Goal: Book appointment/travel/reservation

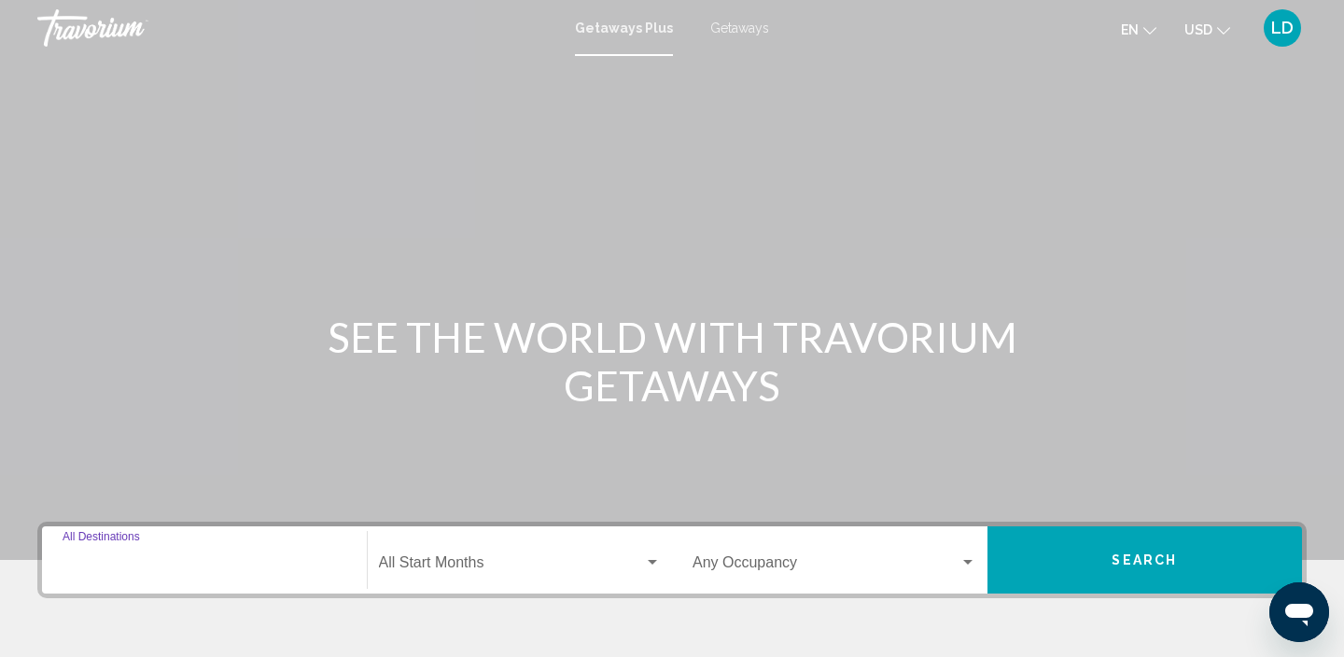
click at [123, 568] on input "Destination All Destinations" at bounding box center [205, 566] width 284 height 17
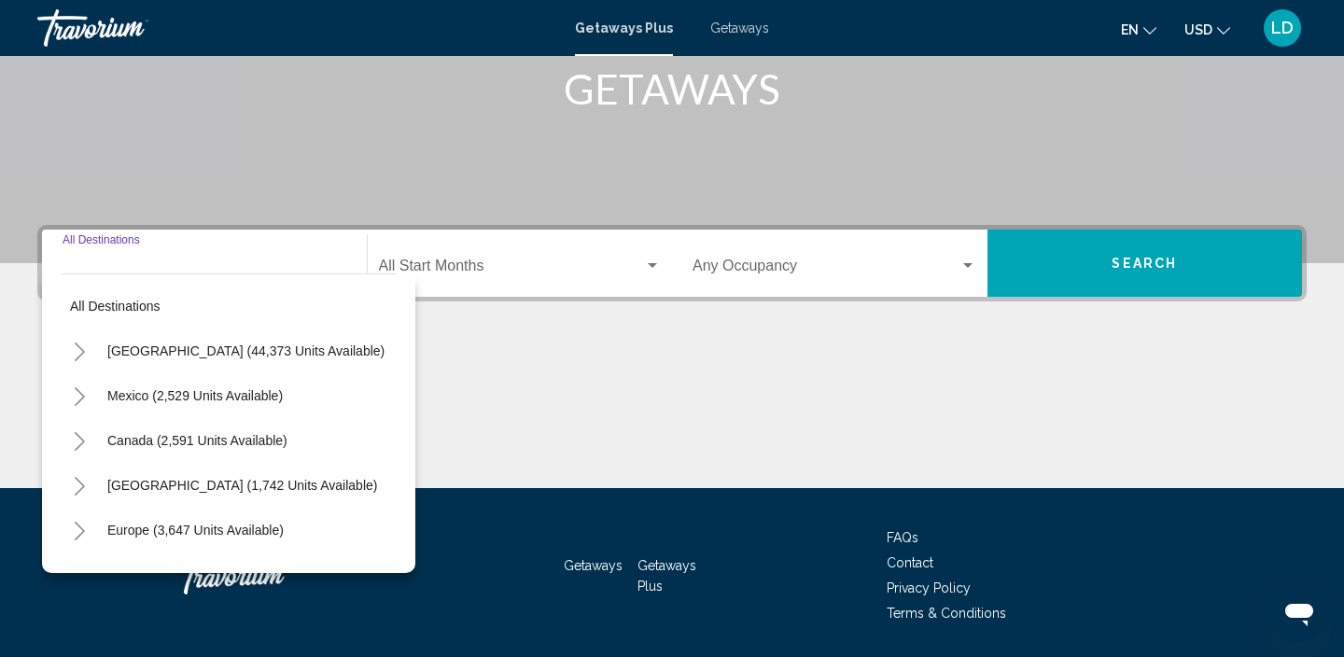
scroll to position [357, 0]
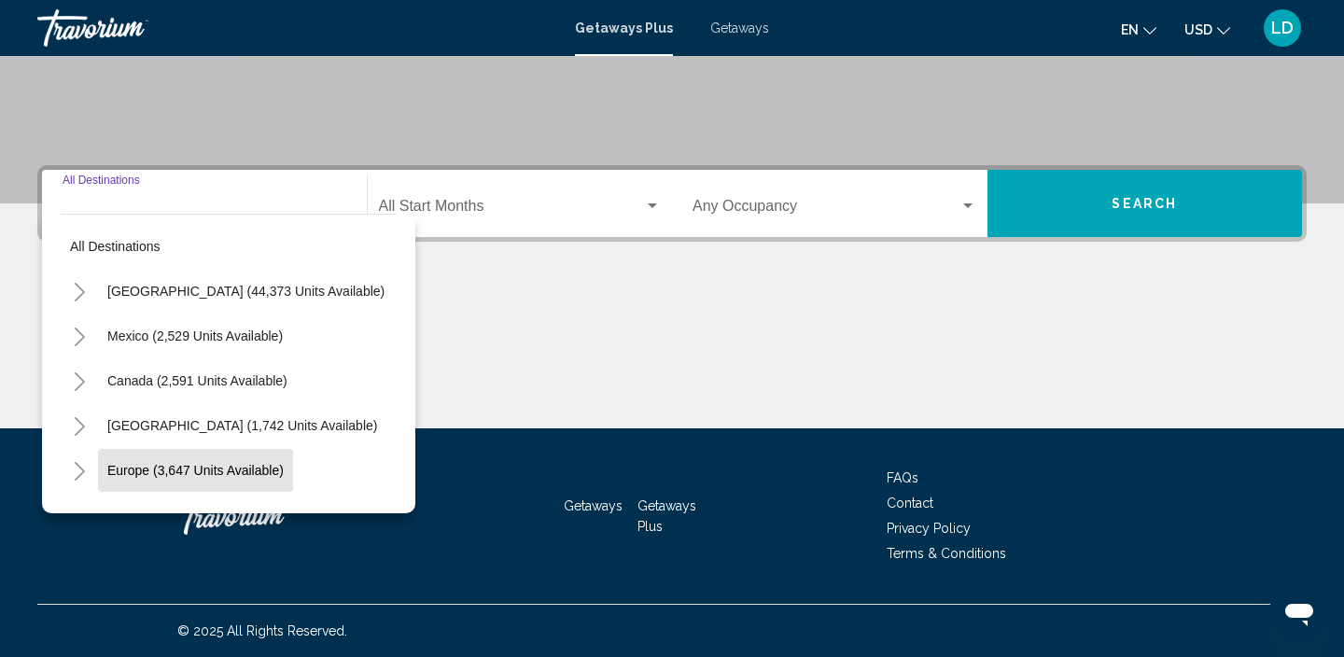
click at [118, 466] on span "Europe (3,647 units available)" at bounding box center [195, 470] width 176 height 15
type input "**********"
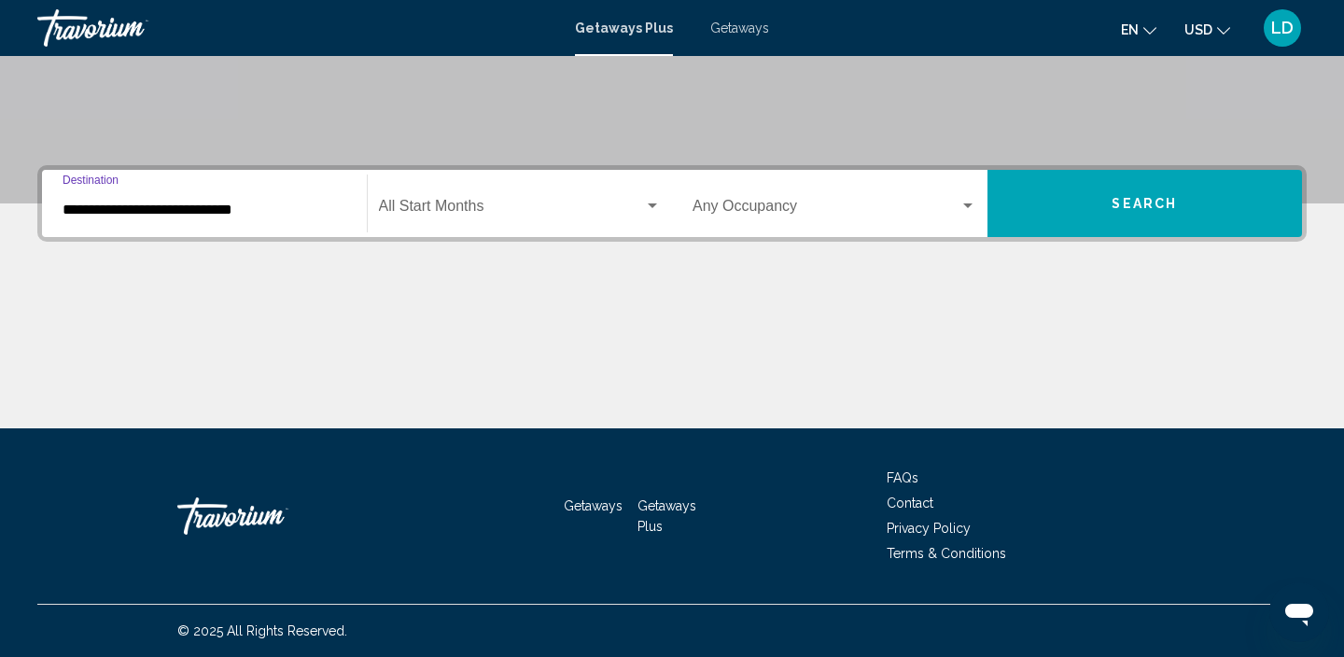
click at [403, 205] on span "Search widget" at bounding box center [512, 210] width 266 height 17
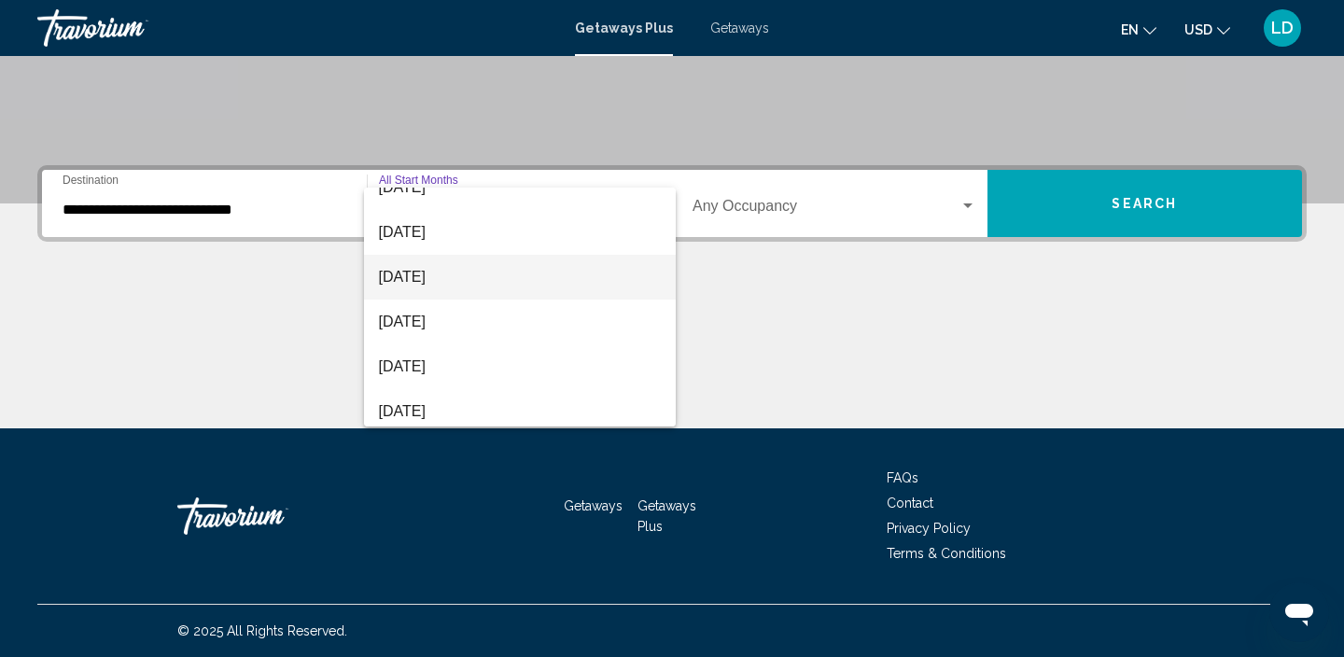
scroll to position [62, 0]
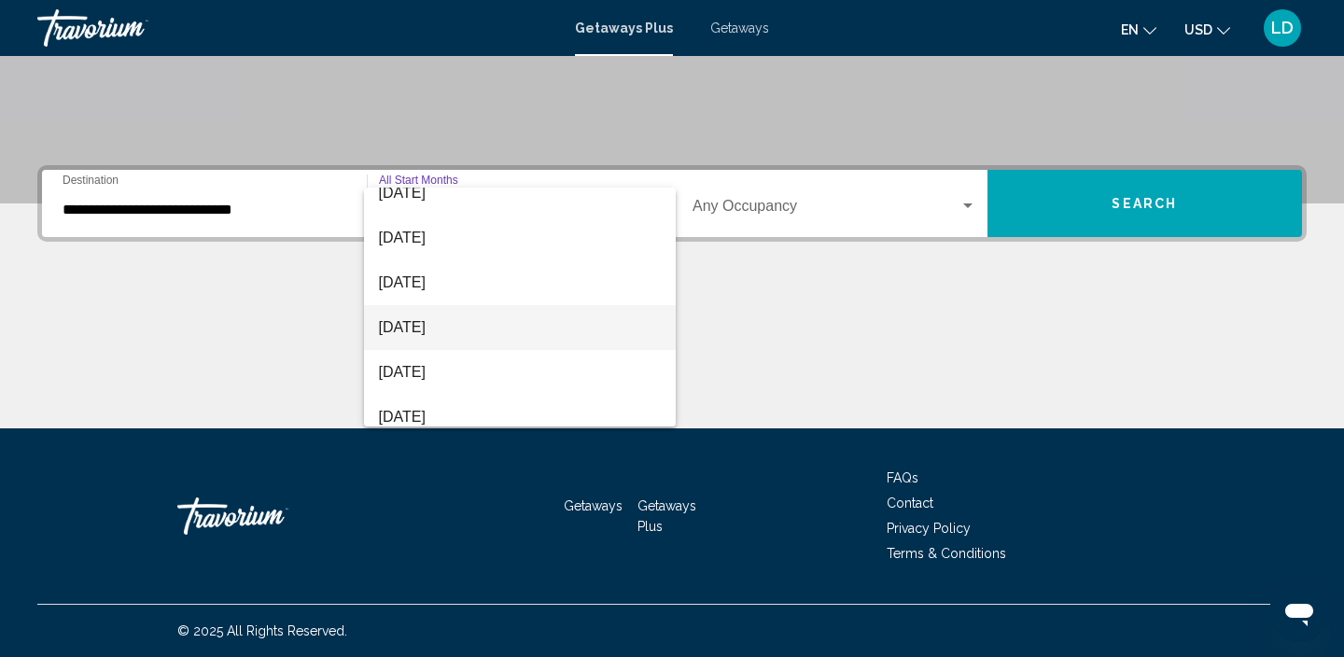
click at [453, 337] on span "[DATE]" at bounding box center [520, 327] width 283 height 45
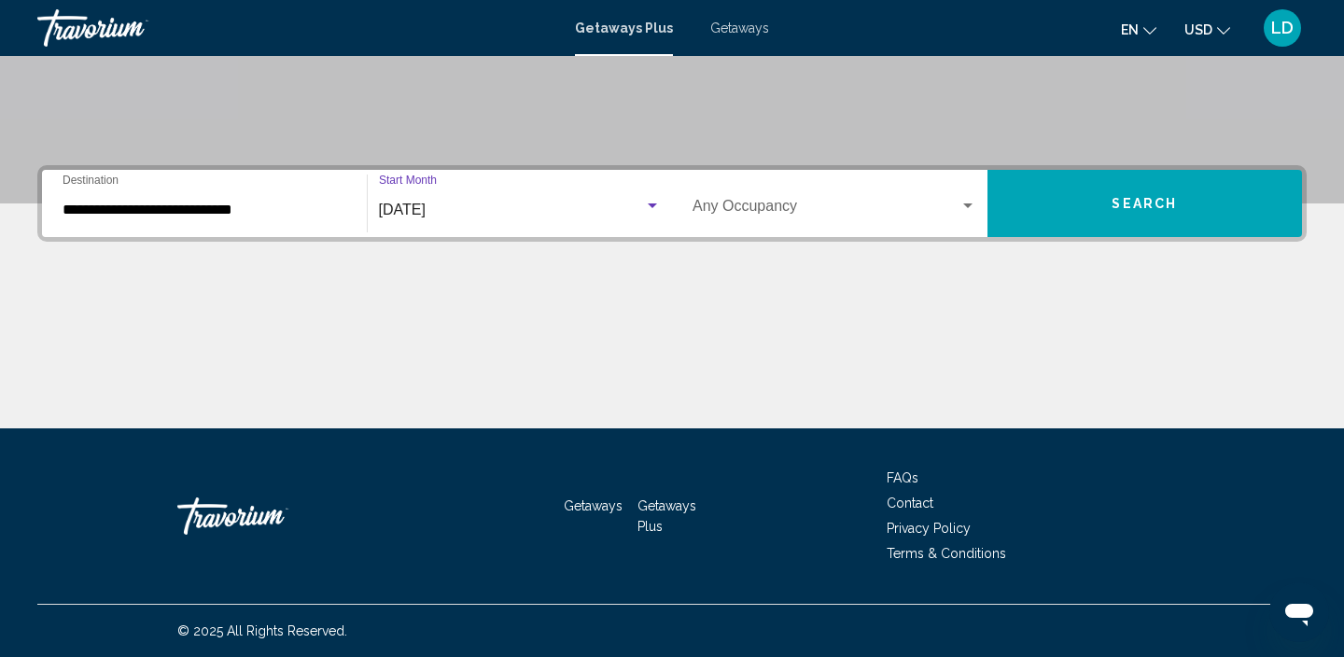
click at [1143, 190] on button "Search" at bounding box center [1144, 203] width 315 height 67
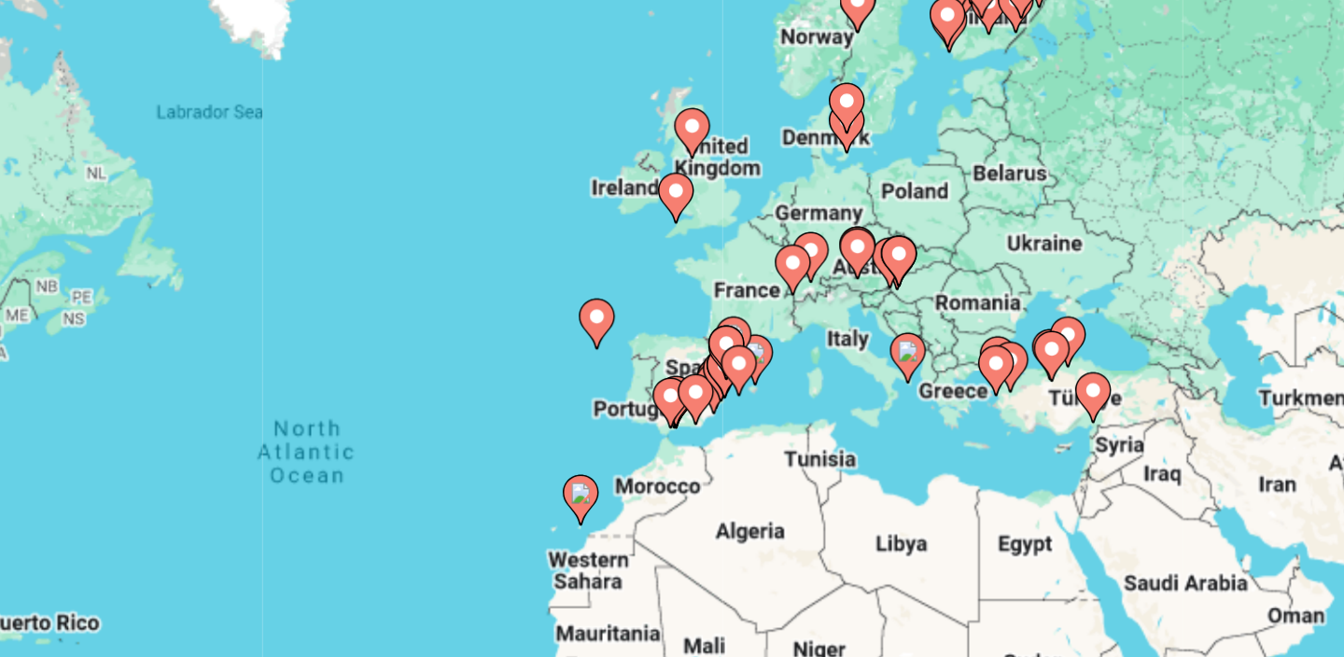
click at [921, 287] on icon "Main content" at bounding box center [923, 282] width 17 height 24
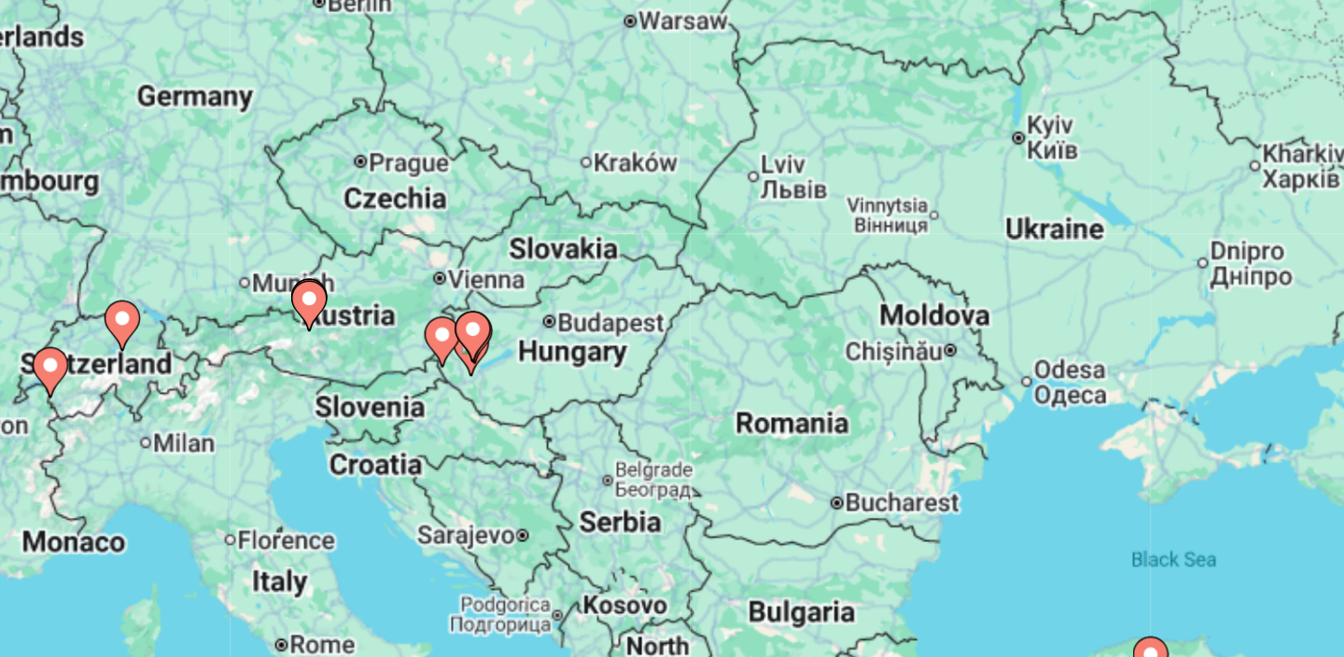
drag, startPoint x: 905, startPoint y: 381, endPoint x: 950, endPoint y: 273, distance: 116.3
click at [950, 273] on div "To activate drag with keyboard, press Alt + Enter. Once in keyboard drag state,…" at bounding box center [671, 411] width 1269 height 560
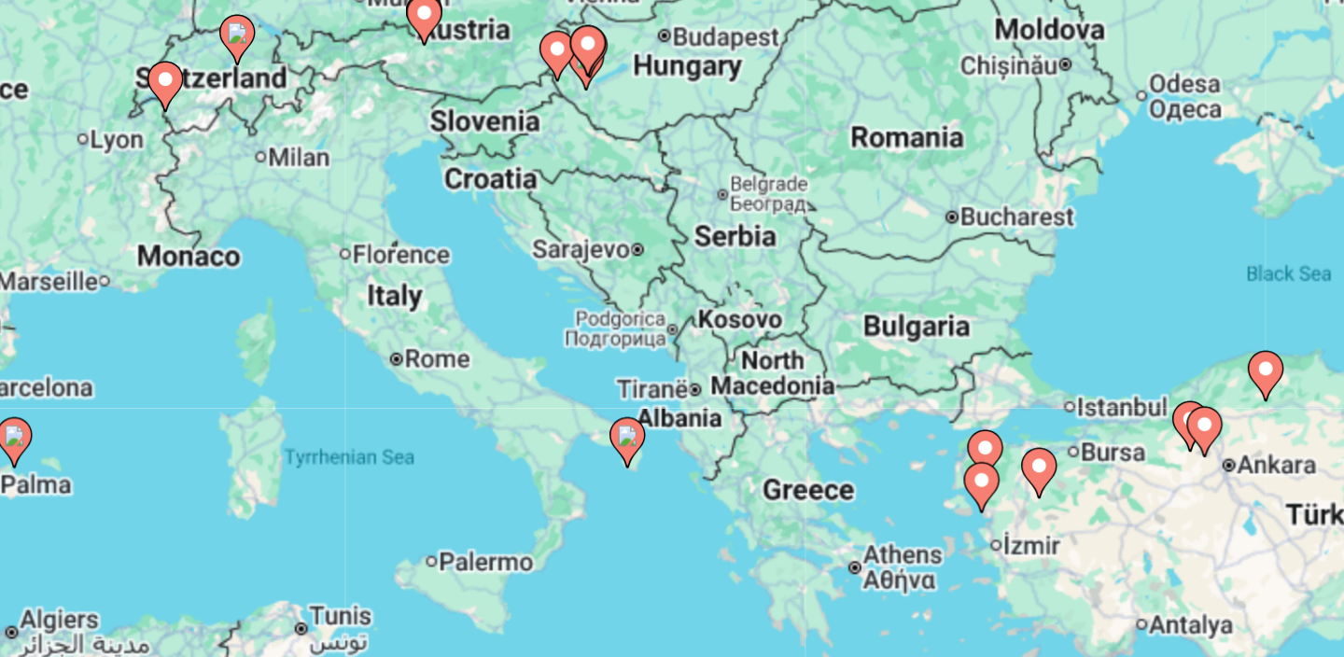
drag, startPoint x: 856, startPoint y: 347, endPoint x: 902, endPoint y: 222, distance: 133.2
click at [902, 222] on div "To activate drag with keyboard, press Alt + Enter. Once in keyboard drag state,…" at bounding box center [671, 411] width 1269 height 560
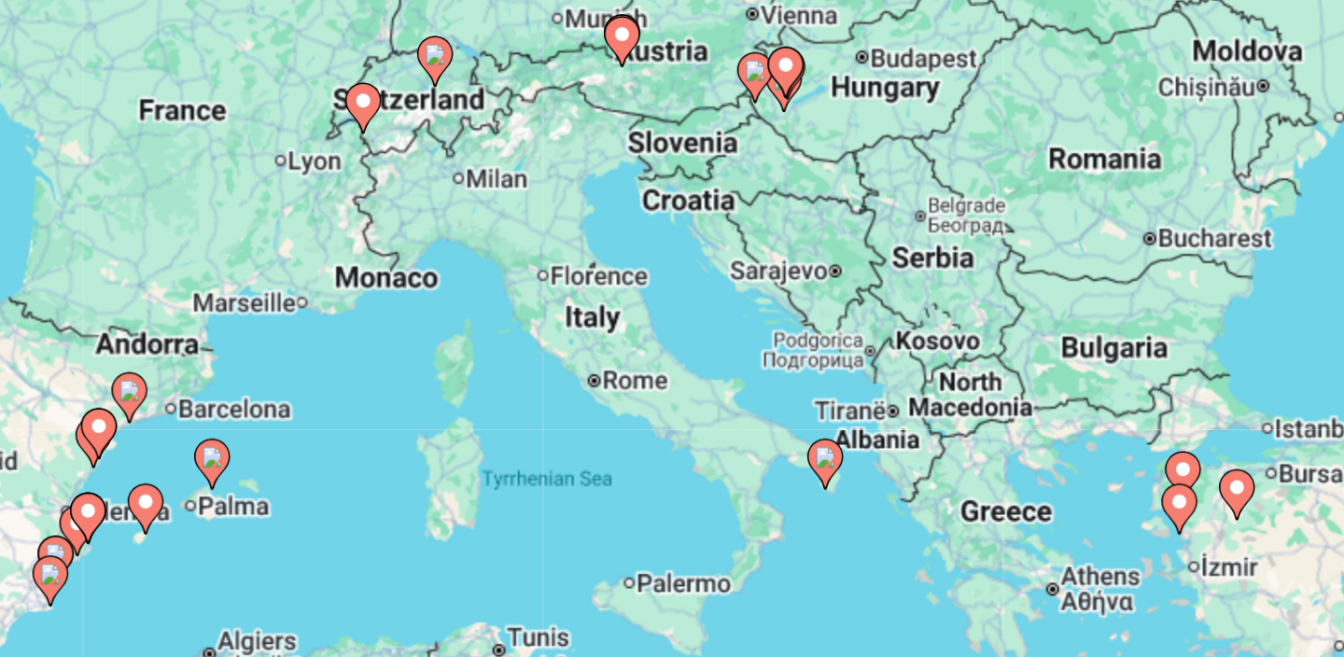
drag, startPoint x: 824, startPoint y: 258, endPoint x: 925, endPoint y: 276, distance: 102.5
click at [925, 276] on div "To activate drag with keyboard, press Alt + Enter. Once in keyboard drag state,…" at bounding box center [671, 411] width 1269 height 560
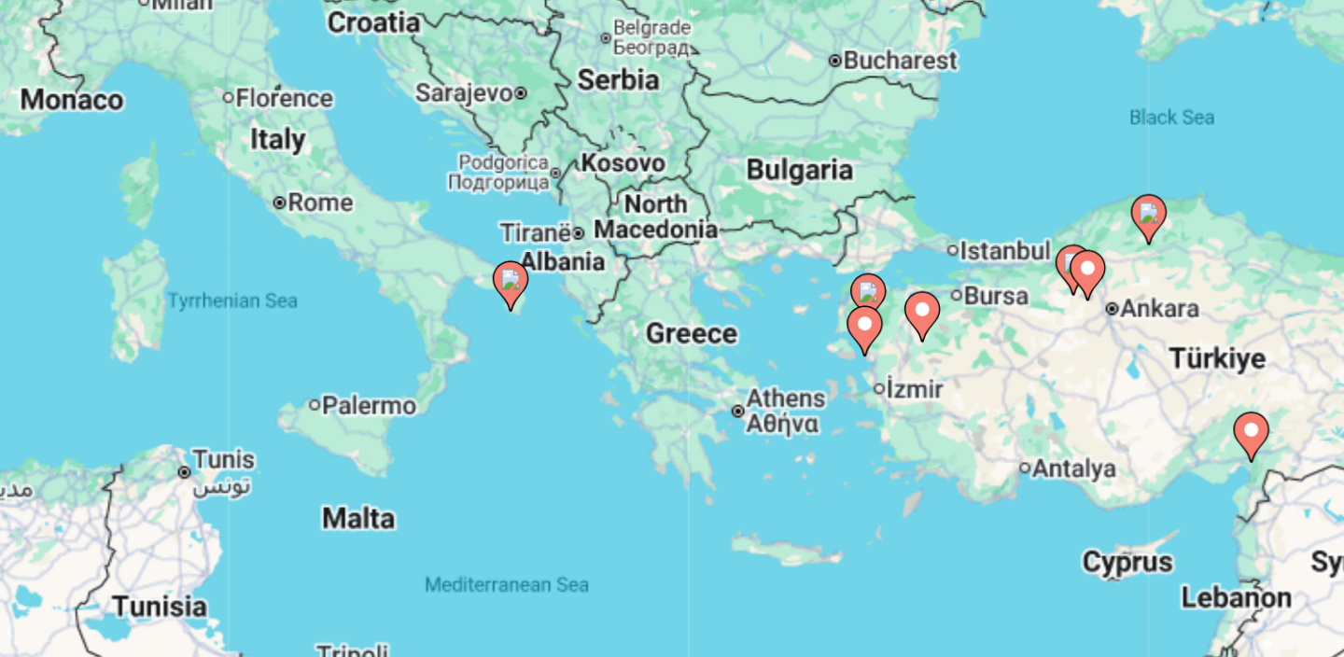
drag, startPoint x: 855, startPoint y: 305, endPoint x: 692, endPoint y: 212, distance: 188.1
click at [692, 212] on div "To activate drag with keyboard, press Alt + Enter. Once in keyboard drag state,…" at bounding box center [671, 411] width 1269 height 560
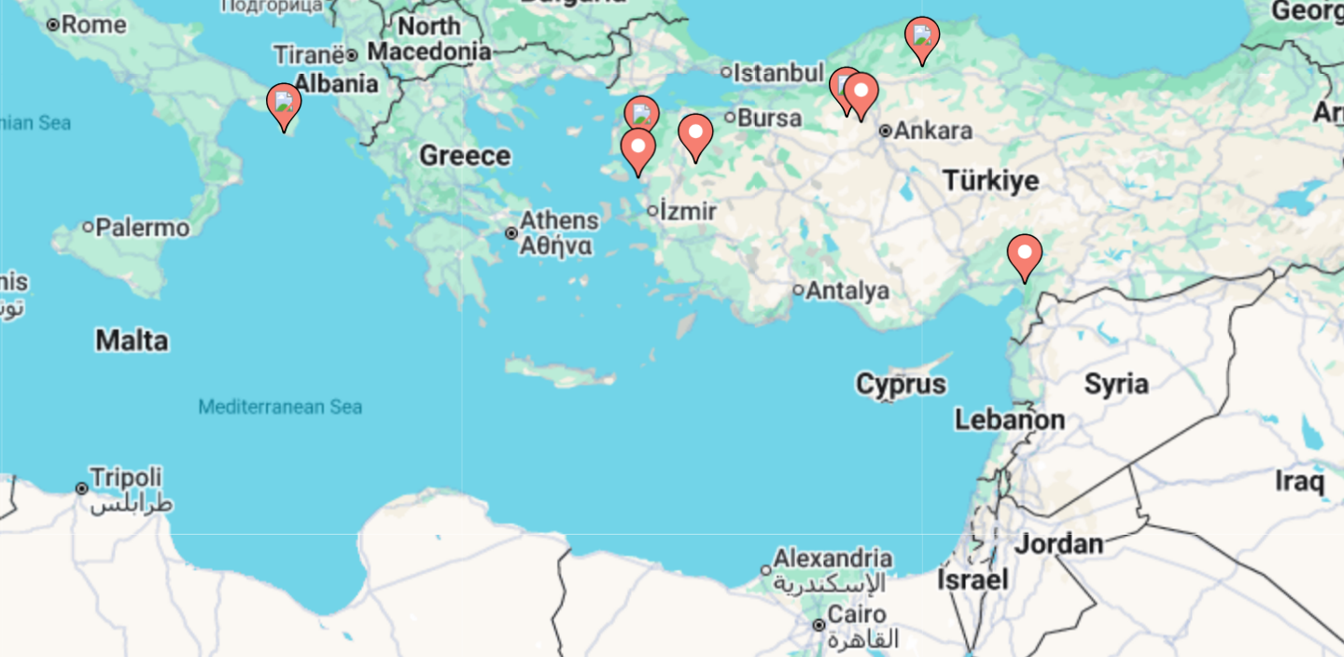
drag, startPoint x: 947, startPoint y: 342, endPoint x: 826, endPoint y: 247, distance: 153.6
click at [826, 247] on div "To activate drag with keyboard, press Alt + Enter. Once in keyboard drag state,…" at bounding box center [671, 411] width 1269 height 560
click at [988, 286] on icon "Main content" at bounding box center [988, 281] width 17 height 24
type input "**********"
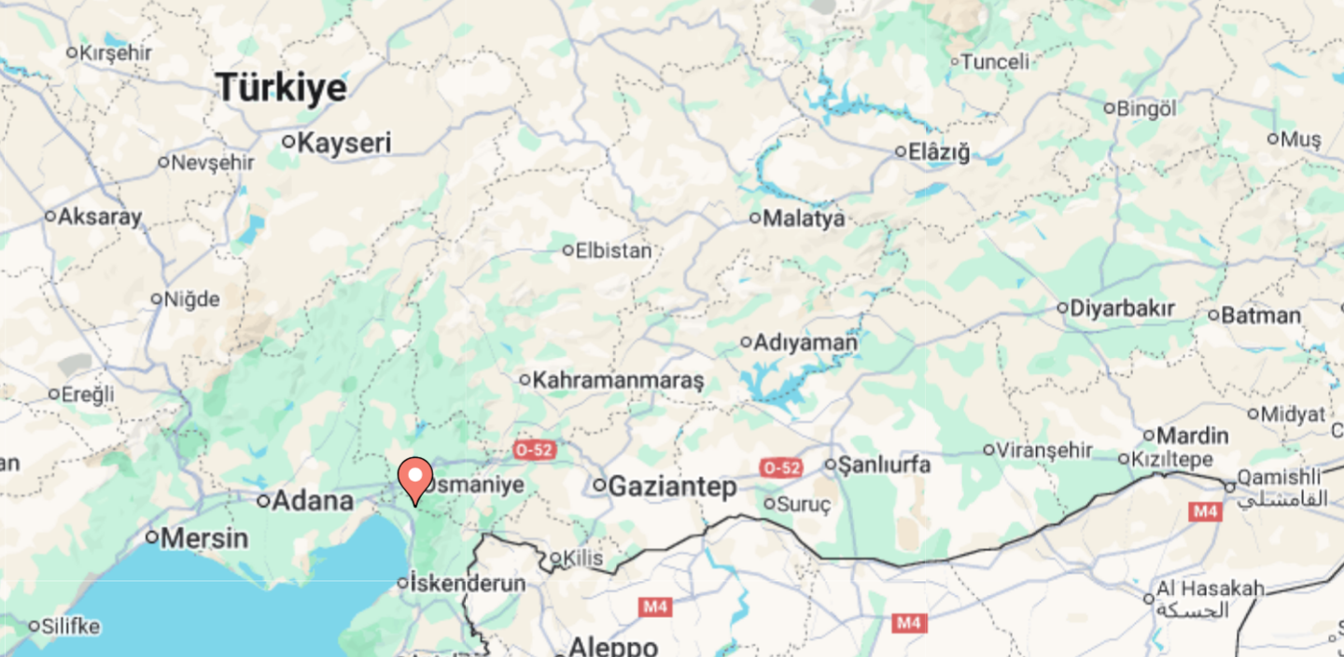
click at [670, 398] on image "Main content" at bounding box center [671, 392] width 11 height 11
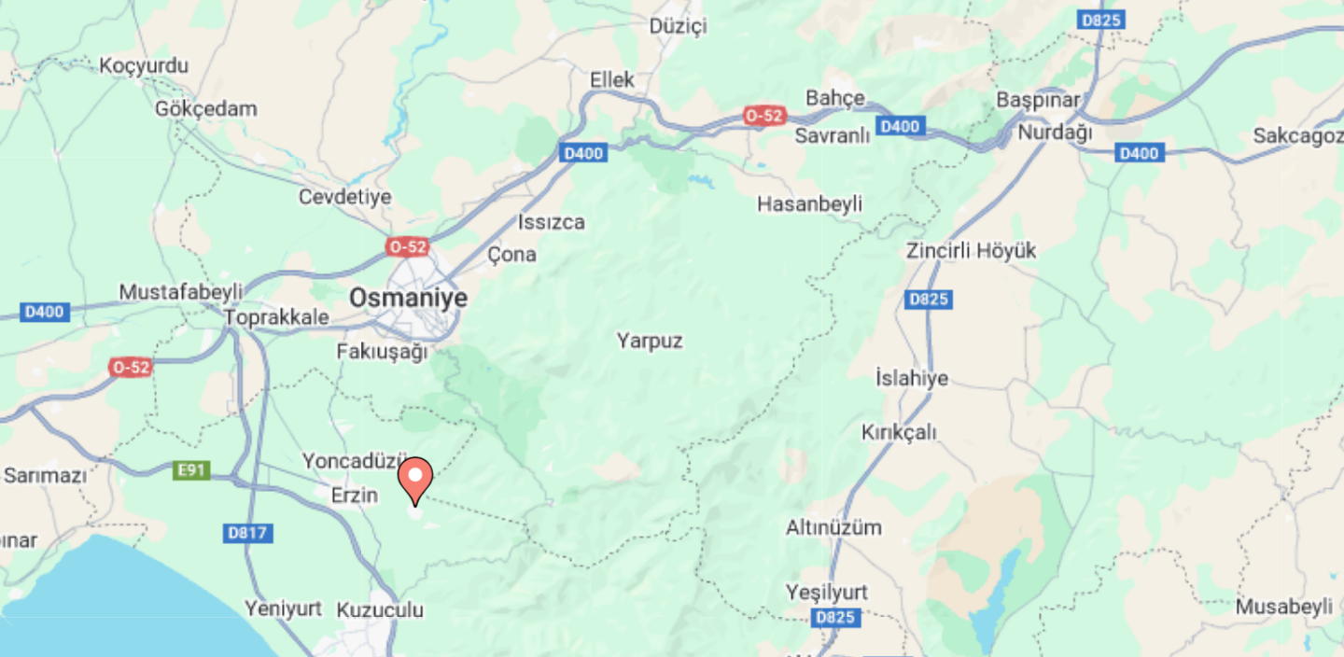
click at [670, 398] on image "Main content" at bounding box center [671, 392] width 11 height 11
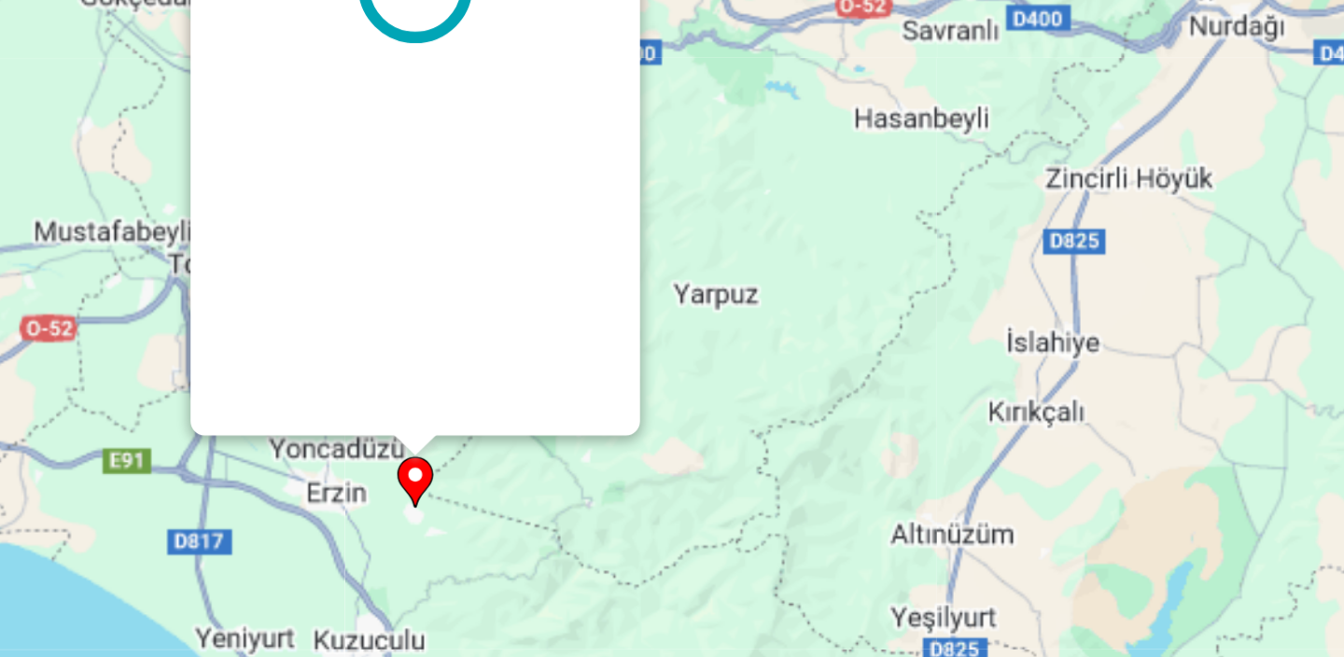
click at [670, 398] on image "Main content" at bounding box center [671, 392] width 11 height 11
